Goal: Navigation & Orientation: Find specific page/section

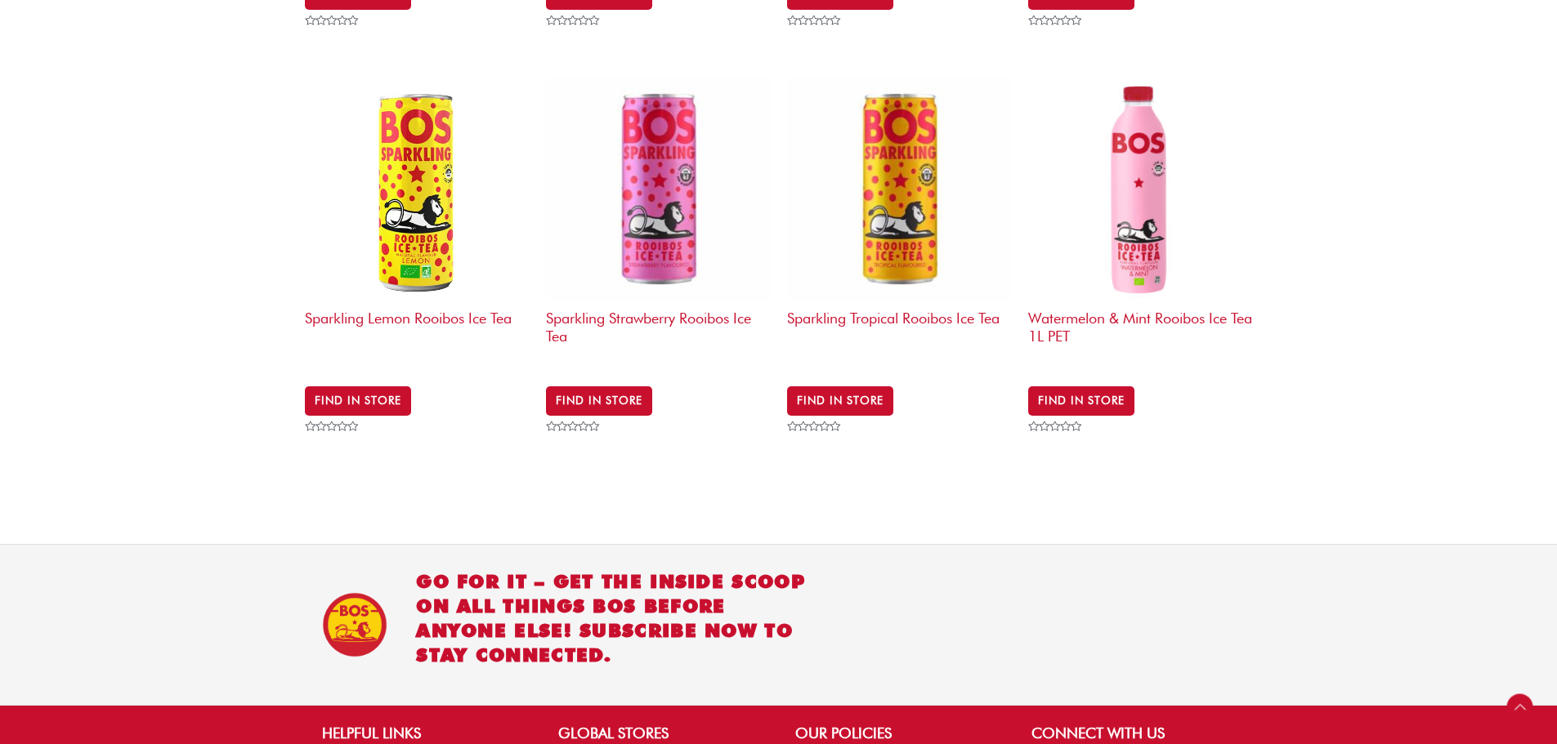
scroll to position [2400, 0]
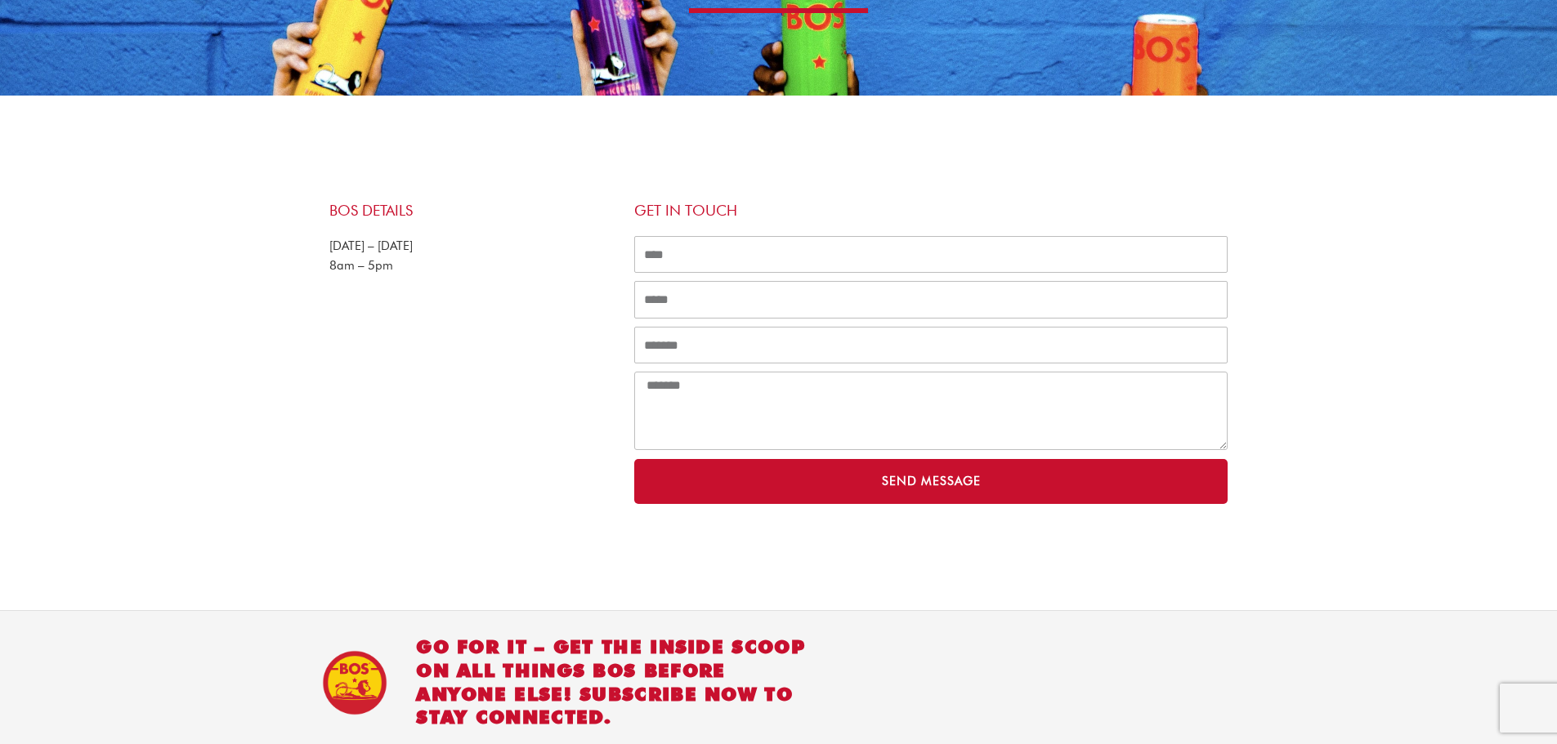
scroll to position [510, 0]
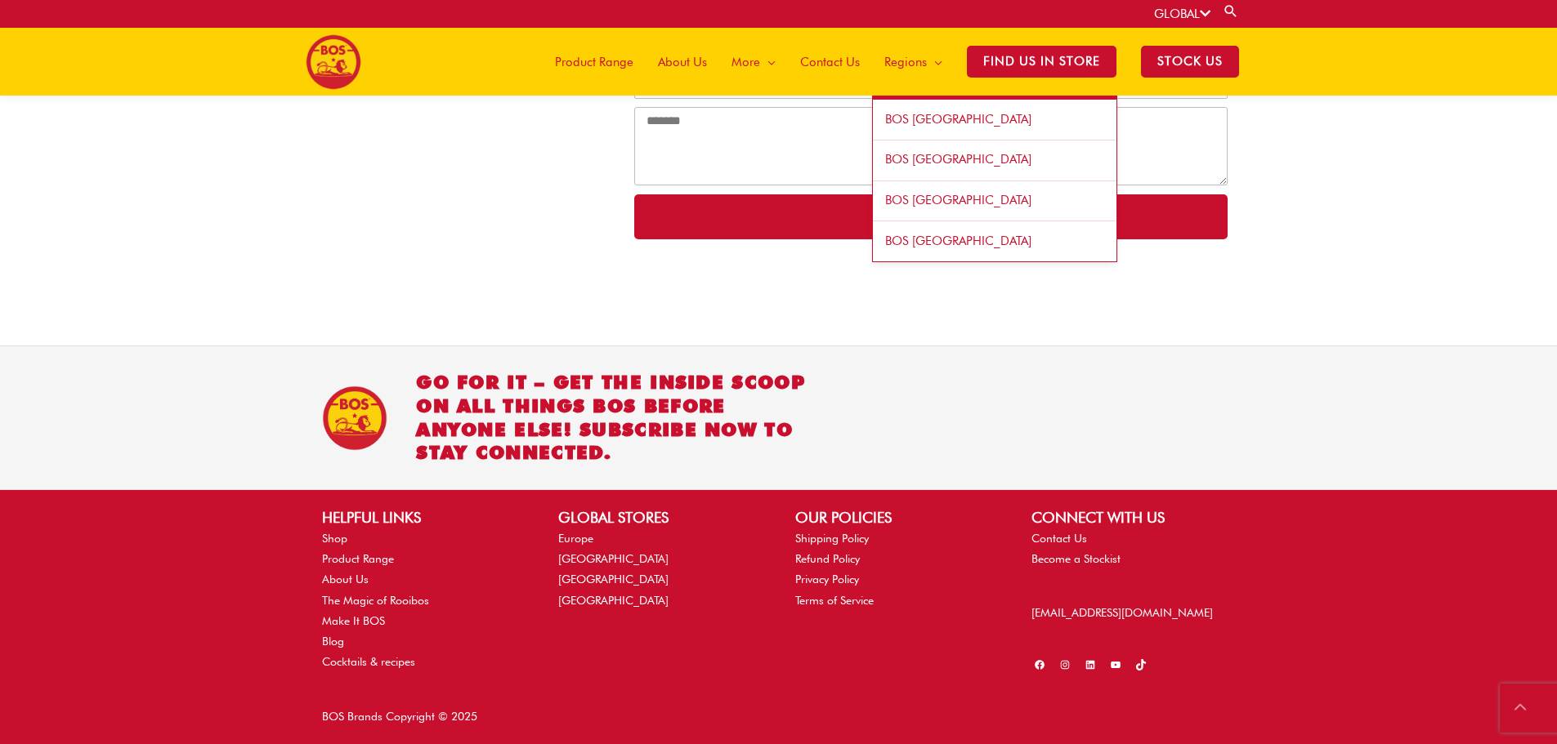
click at [943, 119] on span "BOS [GEOGRAPHIC_DATA]" at bounding box center [958, 119] width 146 height 15
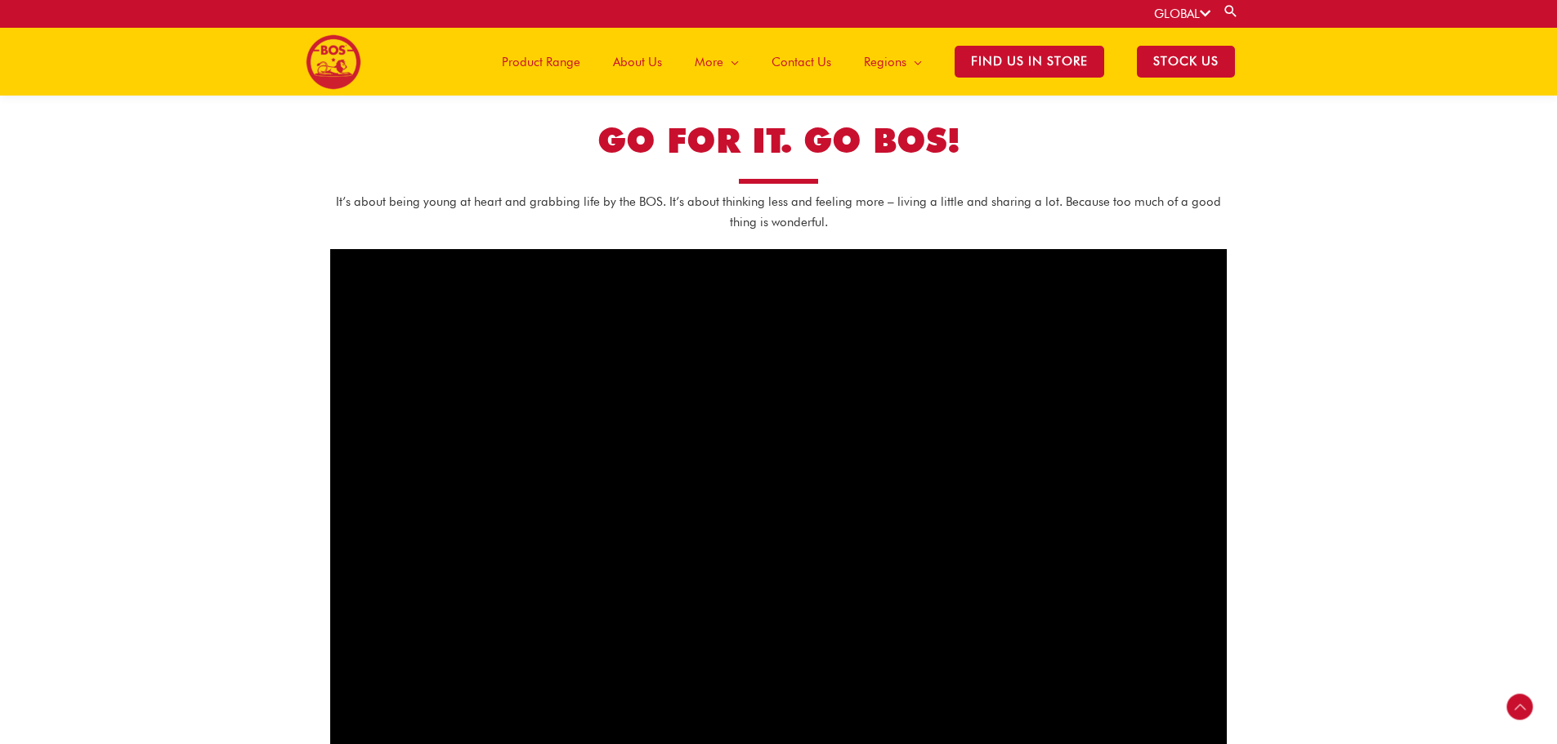
scroll to position [1294, 0]
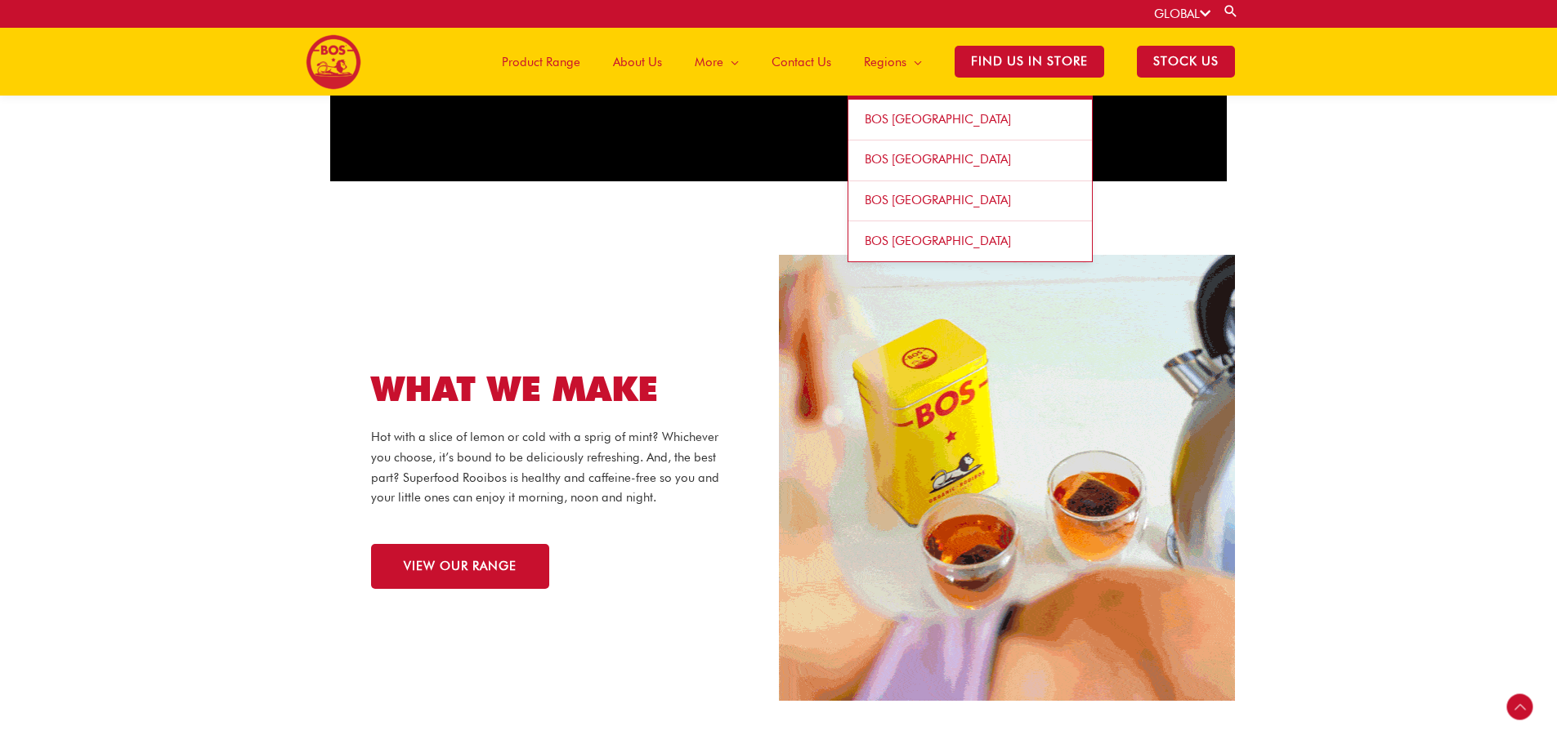
click at [885, 121] on span "BOS [GEOGRAPHIC_DATA]" at bounding box center [938, 119] width 146 height 15
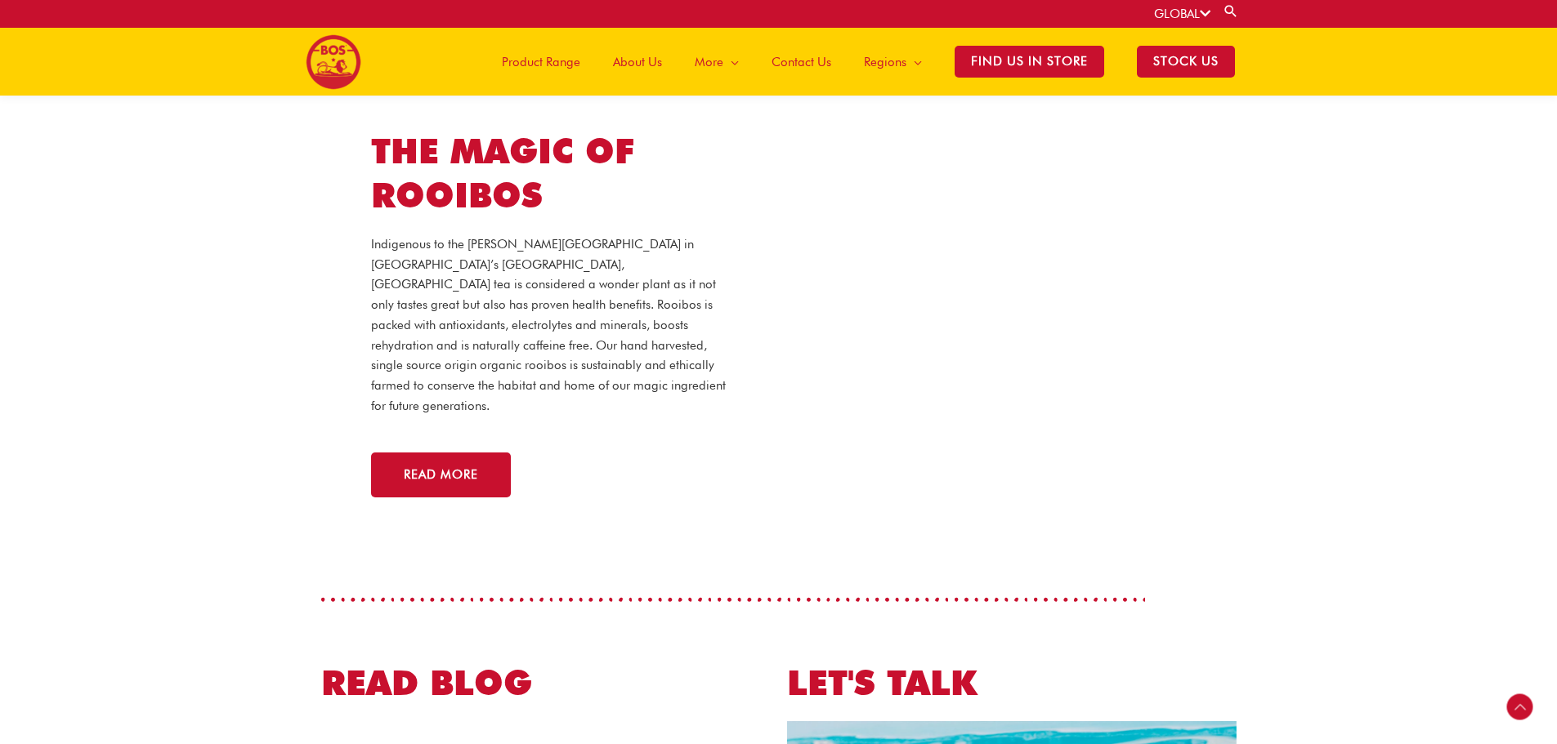
scroll to position [3013, 0]
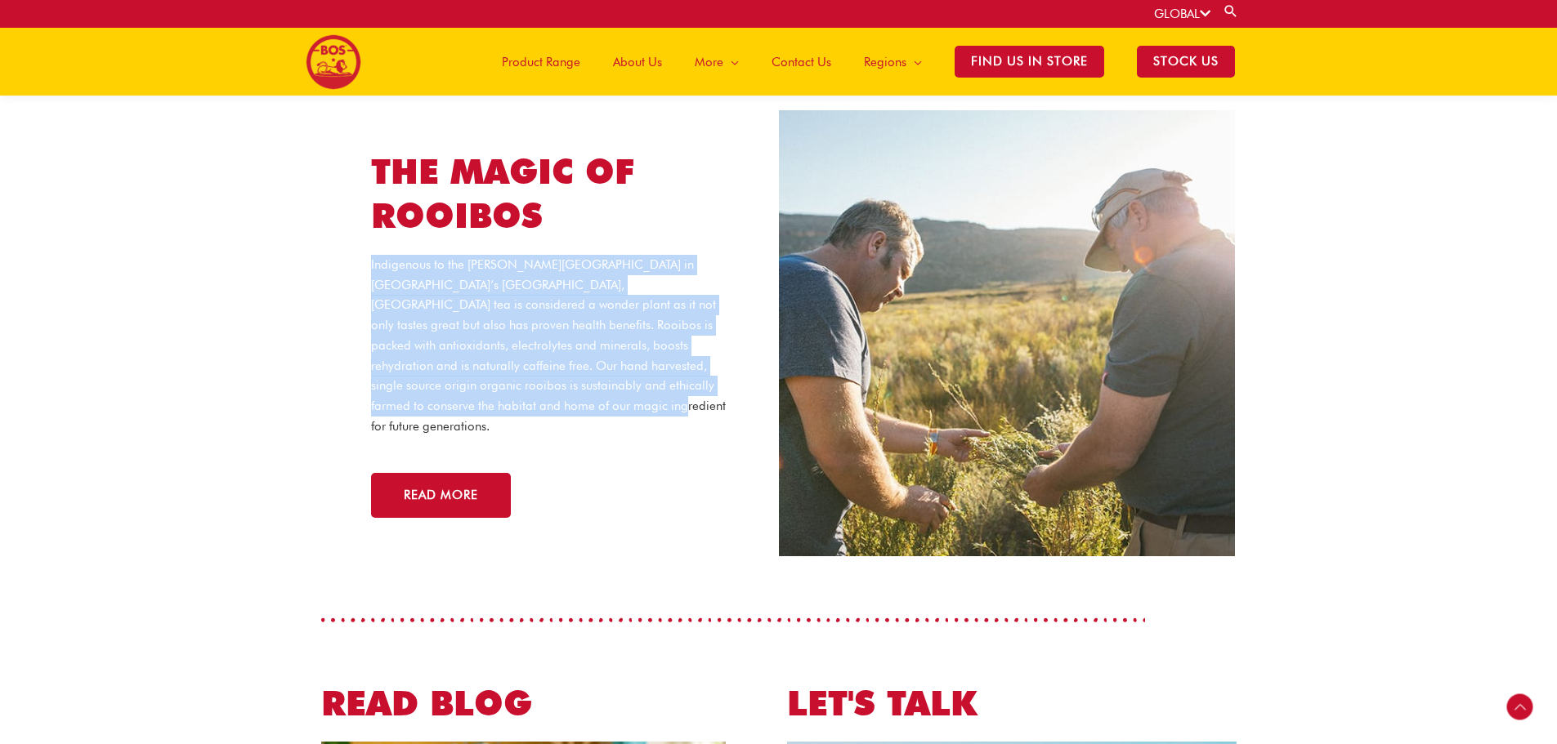
drag, startPoint x: 433, startPoint y: 384, endPoint x: 346, endPoint y: 248, distance: 160.9
click at [346, 248] on div "THE MAGIC OF ROOIBOS Indigenous to the Cederberg Mountains in South Africa’s We…" at bounding box center [550, 334] width 408 height 418
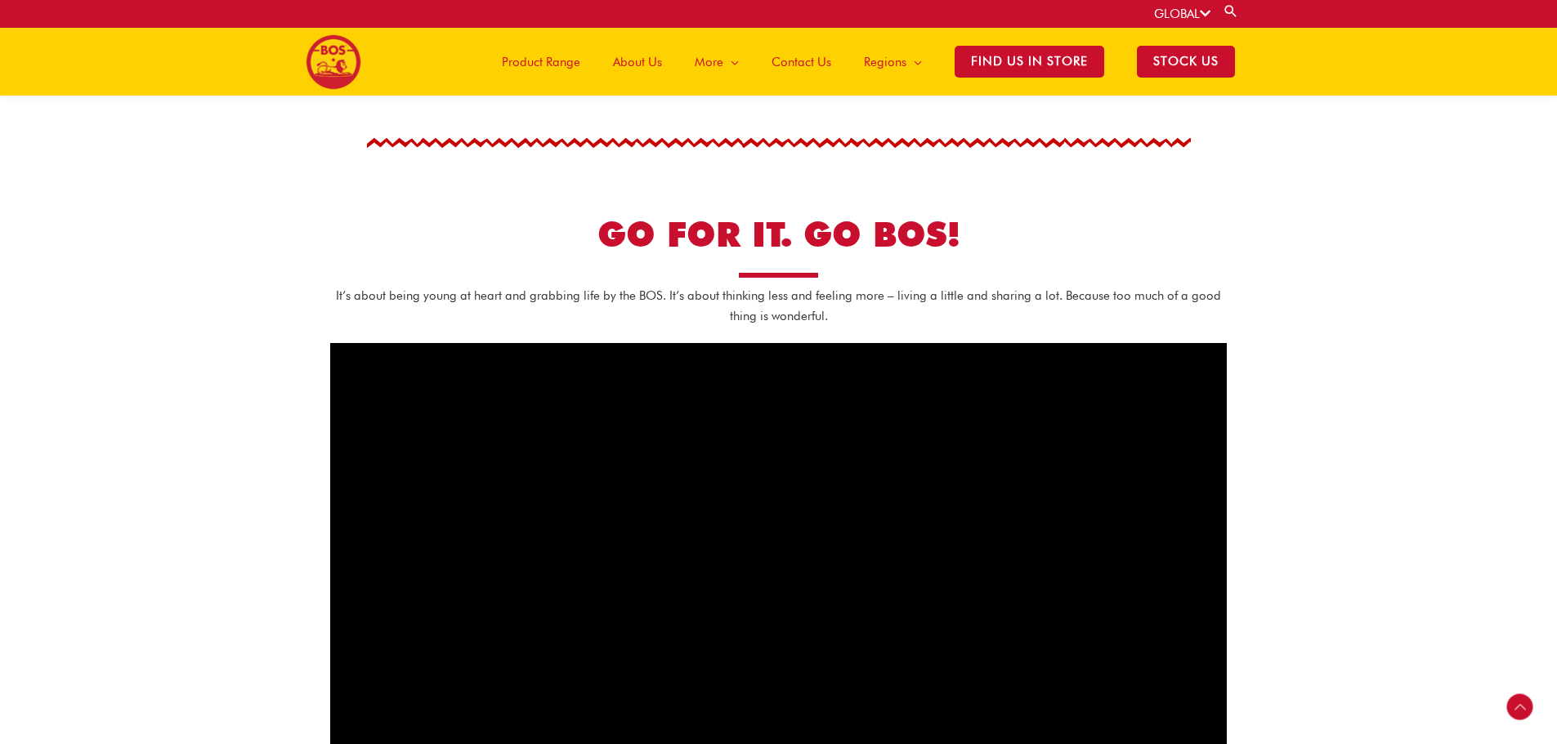
scroll to position [316, 0]
